Goal: Information Seeking & Learning: Learn about a topic

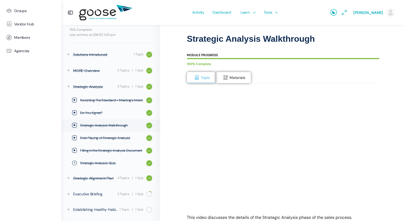
scroll to position [43, 0]
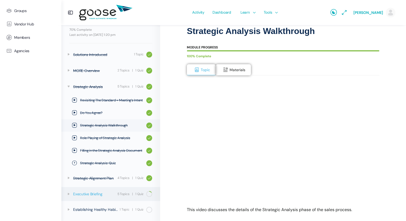
click at [94, 195] on div "Executive Briefing" at bounding box center [94, 194] width 43 height 6
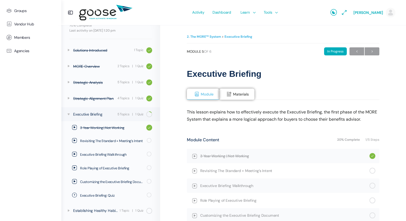
scroll to position [45, 0]
click at [238, 170] on span "Revisiting The Standard + Meeting’s Intent" at bounding box center [284, 171] width 169 height 6
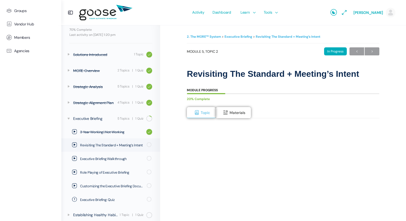
scroll to position [45, 0]
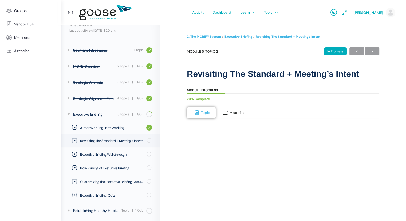
click at [231, 113] on span "Materials" at bounding box center [238, 112] width 16 height 5
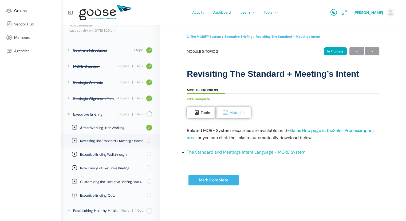
click at [256, 151] on link "The Standard and Meetings Intent Language - MORE System" at bounding box center [246, 152] width 119 height 6
click at [198, 116] on button "Topic" at bounding box center [201, 112] width 29 height 11
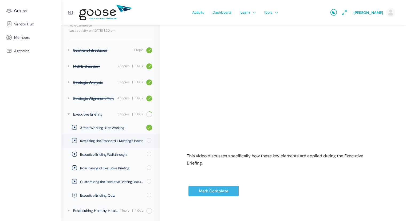
scroll to position [97, 0]
click at [211, 195] on input "Mark Complete" at bounding box center [213, 190] width 51 height 11
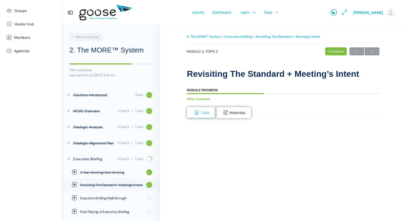
scroll to position [44, 0]
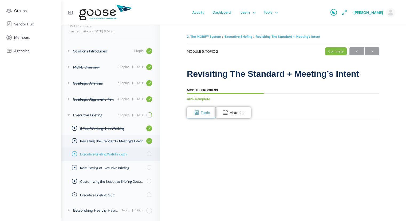
click at [125, 153] on span "Executive Briefing Walkthrough" at bounding box center [111, 154] width 63 height 5
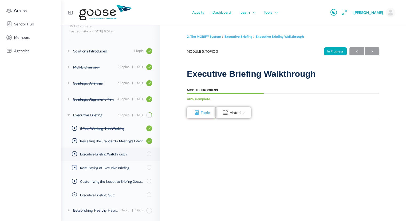
scroll to position [44, 0]
click at [232, 115] on button "Materials" at bounding box center [233, 112] width 35 height 11
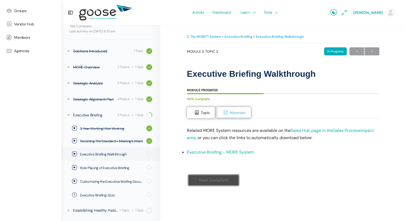
click at [219, 151] on link "Executive Briefing - MORE System" at bounding box center [220, 152] width 67 height 6
click at [202, 114] on span "Topic" at bounding box center [205, 112] width 9 height 5
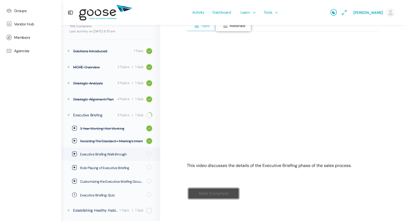
scroll to position [90, 0]
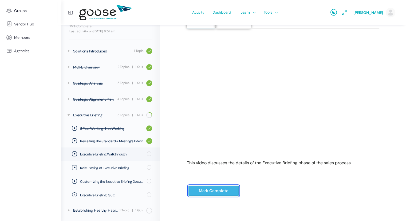
click at [216, 189] on input "Mark Complete" at bounding box center [213, 190] width 51 height 11
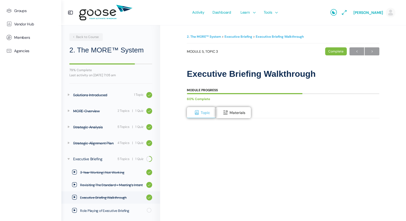
scroll to position [43, 0]
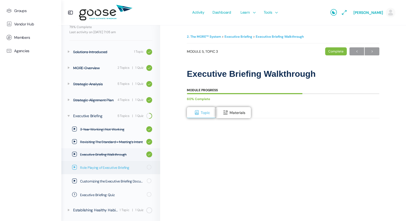
click at [119, 166] on span "Role Playing of Executive Briefing" at bounding box center [111, 167] width 63 height 5
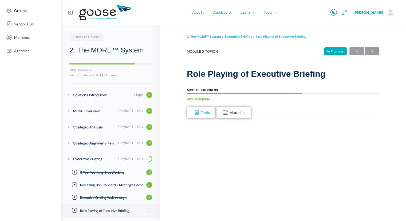
scroll to position [43, 0]
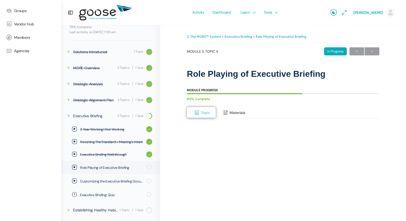
click at [230, 112] on span "Materials" at bounding box center [238, 112] width 16 height 5
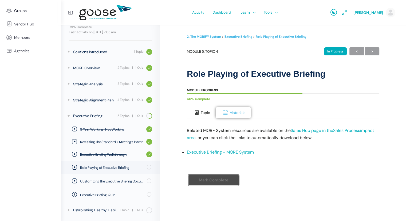
click at [192, 111] on button "Topic" at bounding box center [201, 112] width 29 height 11
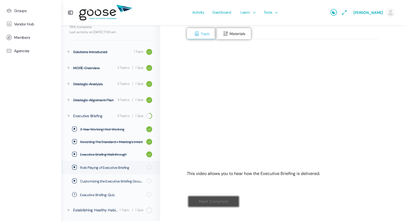
scroll to position [90, 0]
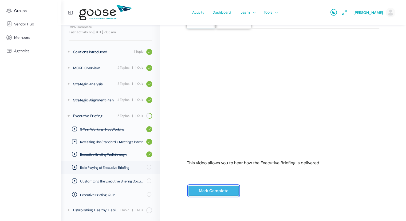
click at [219, 191] on input "Mark Complete" at bounding box center [213, 190] width 51 height 11
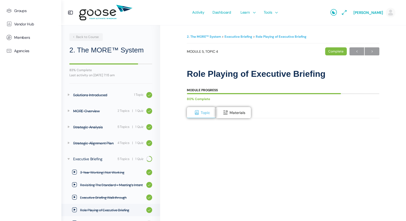
scroll to position [42, 0]
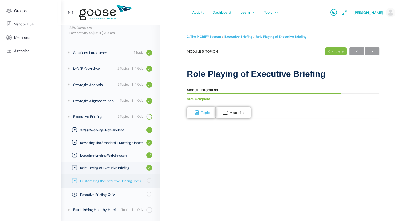
click at [100, 179] on span "Customizing the Executive Briefing Document" at bounding box center [111, 180] width 63 height 5
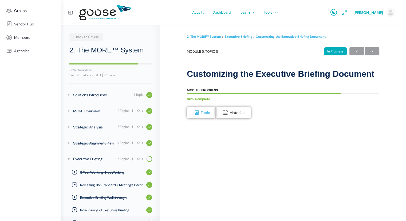
scroll to position [42, 0]
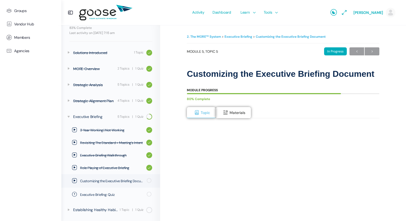
click at [239, 116] on body "Groups Vendor Hub Members Agencies Activity Dashboard Learn Courses Map Your Gr…" at bounding box center [203, 155] width 406 height 310
click at [232, 111] on span "Materials" at bounding box center [238, 112] width 16 height 5
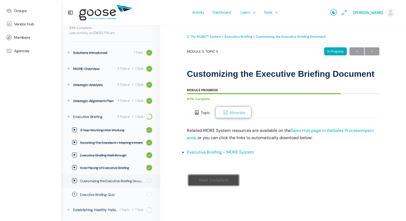
click at [199, 113] on span at bounding box center [196, 112] width 5 height 5
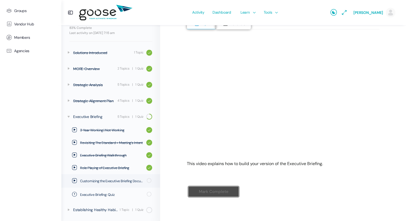
scroll to position [90, 0]
click at [215, 192] on input "Mark Complete" at bounding box center [213, 190] width 51 height 11
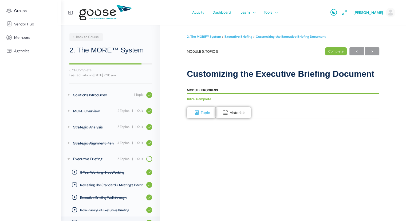
scroll to position [41, 0]
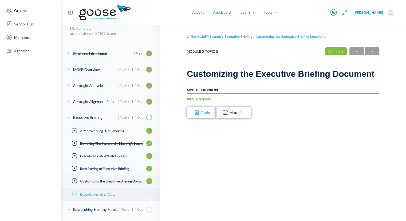
click at [102, 194] on span "Executive Briefing: Quiz" at bounding box center [111, 194] width 63 height 5
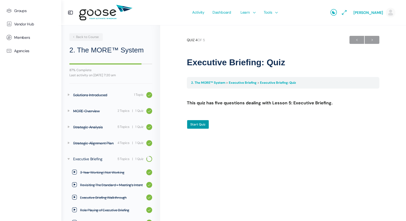
scroll to position [41, 0]
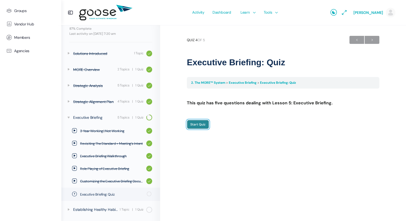
click at [199, 125] on input "Start Quiz" at bounding box center [198, 124] width 22 height 9
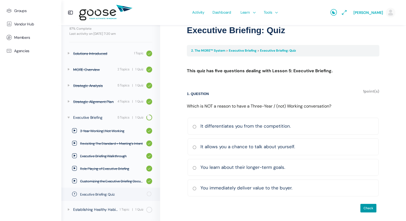
scroll to position [34, 0]
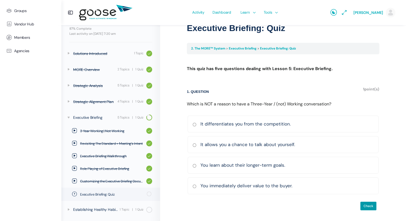
click at [195, 144] on input "It allows you a chance to talk about yourself. Correct Incorrect Correct answer" at bounding box center [195, 144] width 4 height 3
radio input "true"
click at [365, 202] on input "Check" at bounding box center [368, 205] width 17 height 9
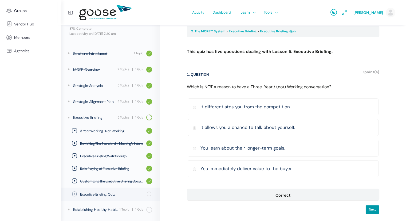
scroll to position [55, 0]
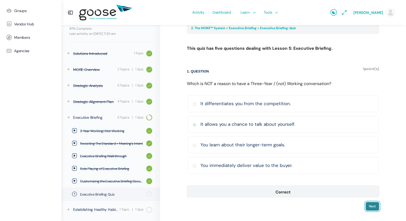
click at [373, 203] on input "Next" at bounding box center [373, 205] width 14 height 9
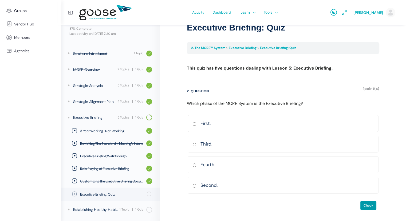
scroll to position [34, 0]
click at [195, 125] on input "First. Correct Incorrect Correct answer" at bounding box center [195, 124] width 4 height 3
radio input "true"
click at [370, 206] on input "Check" at bounding box center [368, 205] width 17 height 9
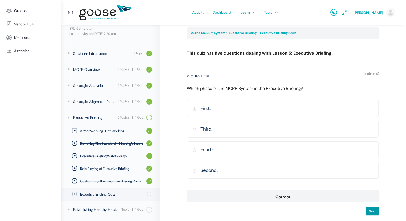
scroll to position [55, 0]
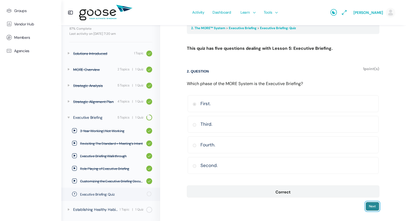
click at [374, 204] on input "Next" at bounding box center [373, 205] width 14 height 9
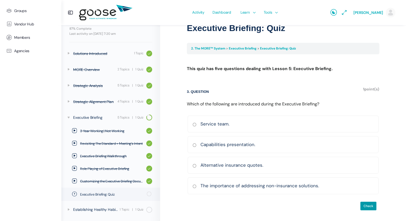
click at [193, 185] on input "The importance of addressing non-insurance solutions. Correct Incorrect Correct…" at bounding box center [195, 185] width 4 height 3
radio input "true"
click at [364, 204] on input "Check" at bounding box center [368, 205] width 17 height 9
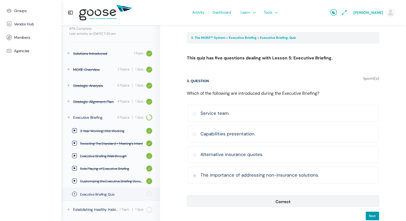
scroll to position [55, 0]
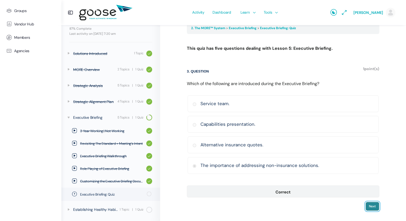
click at [372, 205] on input "Next" at bounding box center [373, 205] width 14 height 9
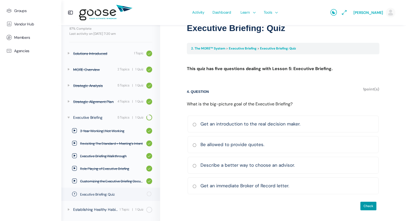
click at [194, 164] on input "Describe a better way to choose an advisor. Correct Incorrect Correct answer" at bounding box center [195, 165] width 4 height 3
radio input "true"
click at [370, 207] on input "Check" at bounding box center [368, 205] width 17 height 9
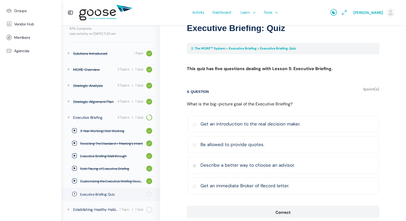
scroll to position [55, 0]
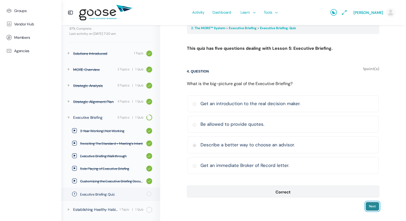
click at [370, 205] on input "Next" at bounding box center [373, 205] width 14 height 9
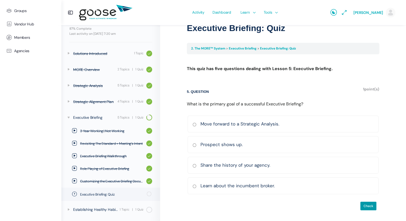
click at [193, 125] on input "Move forward to a Strategic Analysis. Correct Incorrect Correct answer" at bounding box center [195, 124] width 4 height 3
radio input "true"
click at [369, 204] on input "Check" at bounding box center [368, 205] width 17 height 9
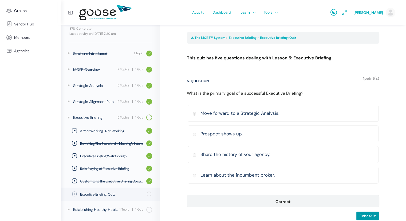
scroll to position [55, 0]
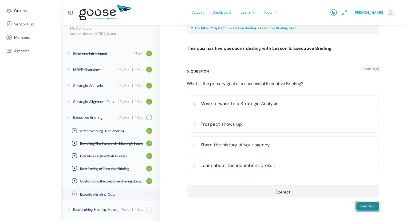
click at [369, 205] on input "Finish Quiz" at bounding box center [367, 205] width 23 height 9
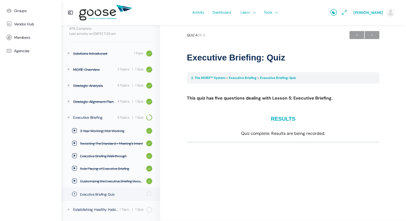
scroll to position [5, 0]
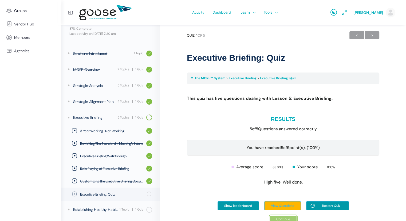
click at [290, 217] on link "Continue" at bounding box center [283, 218] width 27 height 7
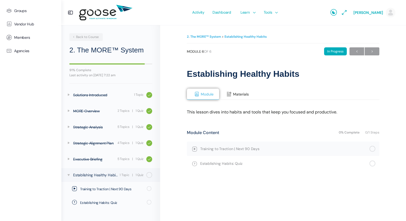
click at [232, 95] on button "Materials" at bounding box center [236, 93] width 35 height 11
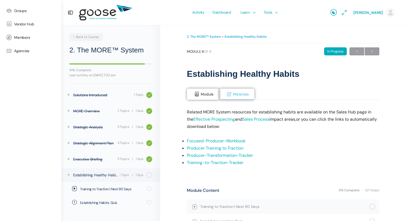
click at [218, 139] on link "Focused-Producer-Workbook" at bounding box center [216, 141] width 59 height 6
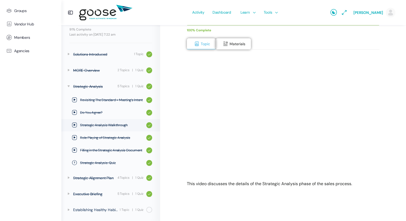
scroll to position [70, 0]
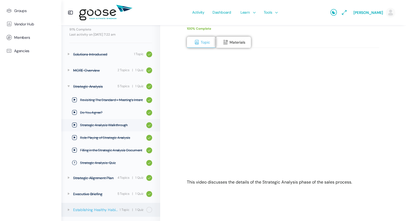
click at [115, 208] on link "Establishing Healthy Habits 1 Topic | 1 Quiz" at bounding box center [110, 210] width 99 height 14
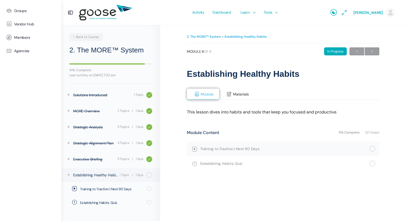
click at [238, 95] on span "Materials" at bounding box center [241, 94] width 16 height 5
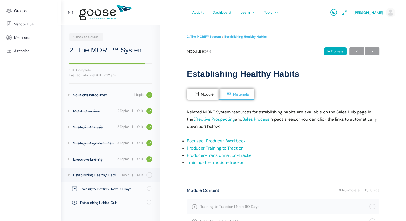
click at [221, 147] on link "Producer Training to Traction" at bounding box center [215, 148] width 57 height 6
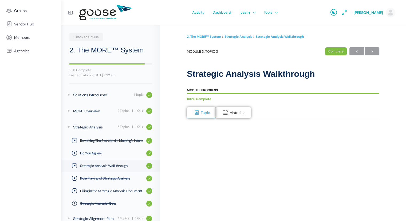
scroll to position [41, 0]
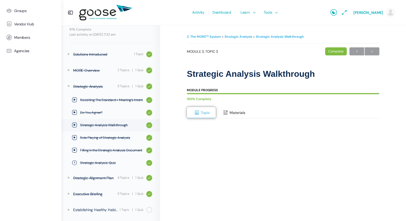
click at [236, 114] on span "Materials" at bounding box center [238, 112] width 16 height 5
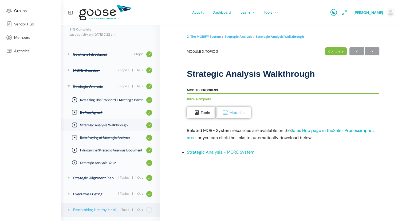
click at [107, 209] on div "Establishing Healthy Habits" at bounding box center [95, 210] width 45 height 6
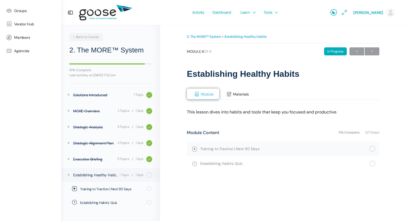
click at [234, 95] on span "Materials" at bounding box center [241, 94] width 16 height 5
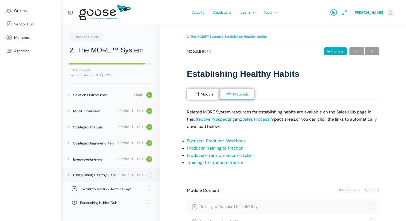
click at [235, 153] on link "Producer-Transformation-Tracker" at bounding box center [220, 155] width 66 height 6
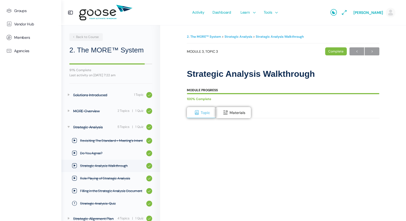
scroll to position [41, 0]
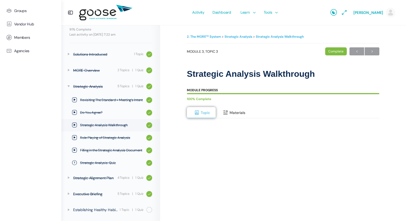
click at [235, 112] on span "Materials" at bounding box center [238, 112] width 16 height 5
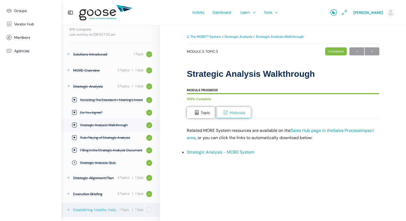
click at [101, 209] on div "Establishing Healthy Habits" at bounding box center [95, 210] width 45 height 6
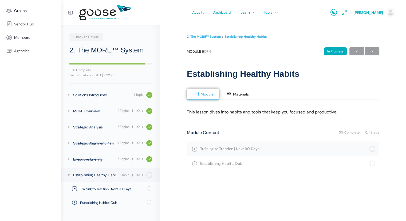
click at [238, 94] on span "Materials" at bounding box center [241, 94] width 16 height 5
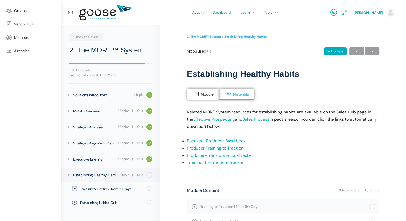
click at [216, 162] on link "Training-to-Traction-Tracker" at bounding box center [215, 163] width 57 height 6
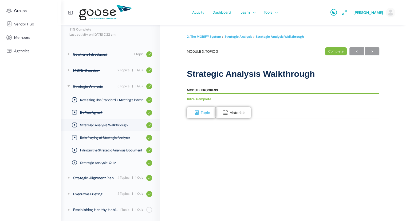
scroll to position [70, 0]
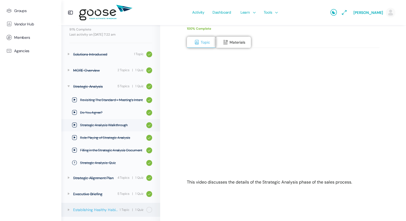
click at [96, 208] on div "Establishing Healthy Habits" at bounding box center [95, 210] width 45 height 6
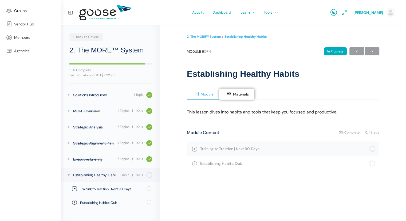
click at [203, 92] on span "Module" at bounding box center [207, 94] width 13 height 5
click at [221, 148] on span "Training to Traction | Next 90 Days" at bounding box center [284, 149] width 169 height 6
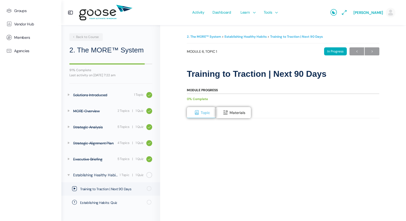
scroll to position [69, 0]
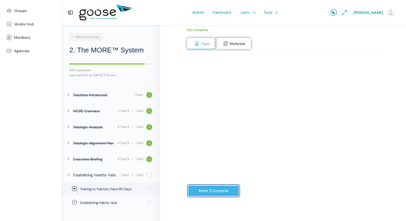
click at [214, 189] on input "Mark Complete" at bounding box center [213, 190] width 51 height 11
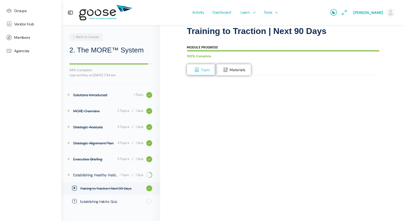
scroll to position [50, 0]
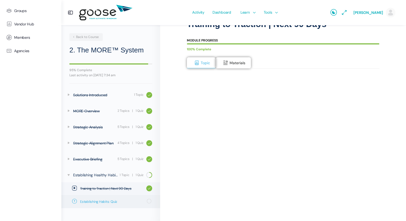
click at [92, 201] on span "Establishing Habits: Quiz" at bounding box center [111, 201] width 63 height 5
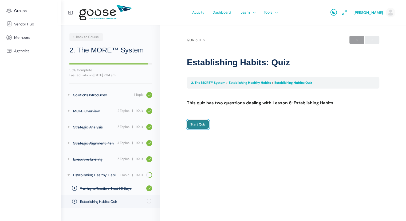
click at [196, 123] on input "Start Quiz" at bounding box center [198, 124] width 22 height 9
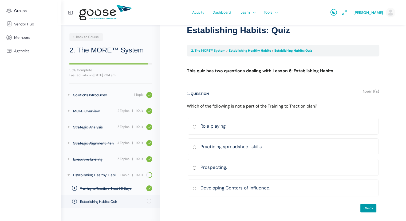
scroll to position [34, 0]
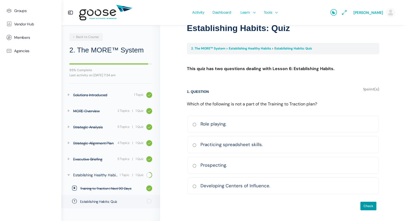
click at [194, 145] on input "Practicing spreadsheet skills. Correct Incorrect Correct answer" at bounding box center [195, 144] width 4 height 3
radio input "true"
click at [373, 204] on input "Check" at bounding box center [368, 205] width 17 height 9
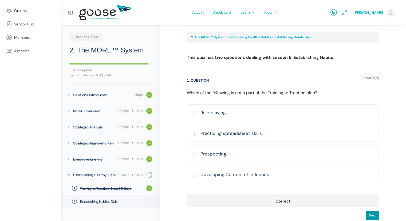
scroll to position [55, 0]
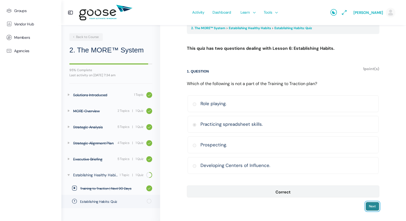
click at [372, 206] on input "Next" at bounding box center [373, 205] width 14 height 9
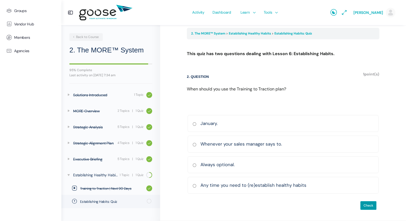
scroll to position [49, 0]
click at [196, 185] on input "Any time you need to (re)establish healthy habits Correct Incorrect Correct ans…" at bounding box center [195, 185] width 4 height 3
radio input "true"
click at [367, 207] on input "Check" at bounding box center [368, 205] width 17 height 9
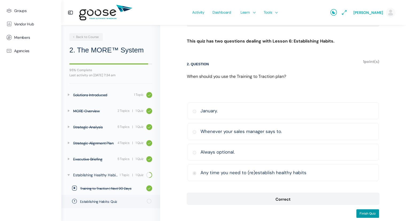
scroll to position [69, 0]
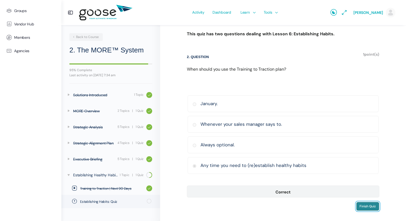
click at [366, 204] on input "Finish Quiz" at bounding box center [367, 205] width 23 height 9
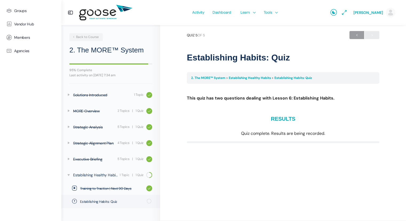
scroll to position [5, 0]
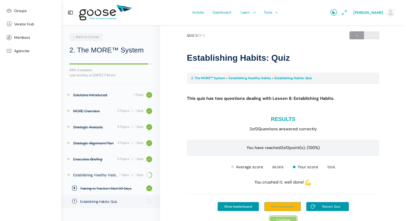
click at [286, 216] on link "Continue" at bounding box center [283, 219] width 27 height 7
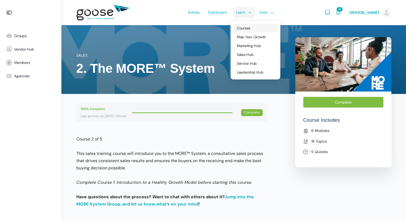
click at [246, 28] on span "Courses" at bounding box center [244, 28] width 14 height 5
